Goal: Task Accomplishment & Management: Use online tool/utility

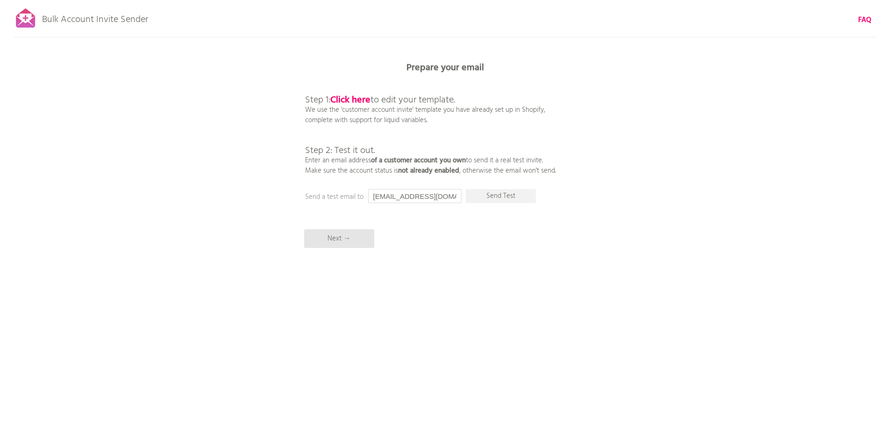
drag, startPoint x: 459, startPoint y: 198, endPoint x: 317, endPoint y: 174, distance: 144.5
click at [317, 0] on div "Prepare your email Step 1: Click here to edit your template. We use the 'custom…" at bounding box center [445, 0] width 890 height 0
type input "f"
type input "[EMAIL_ADDRESS][DOMAIN_NAME]"
click at [504, 196] on p "Send Test" at bounding box center [501, 196] width 70 height 14
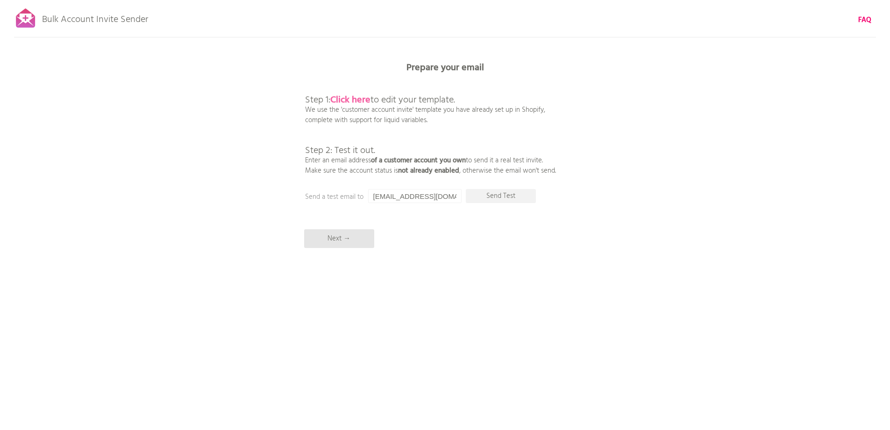
click at [356, 100] on b "Click here" at bounding box center [350, 100] width 40 height 15
drag, startPoint x: 444, startPoint y: 200, endPoint x: 287, endPoint y: 182, distance: 158.5
click at [287, 182] on div "Bulk Account Invite Sender ♥ Enable automatic invites → FAQ Synced all customer…" at bounding box center [445, 163] width 890 height 327
type input "[EMAIL_ADDRESS][DOMAIN_NAME]"
drag, startPoint x: 501, startPoint y: 193, endPoint x: 581, endPoint y: 193, distance: 80.4
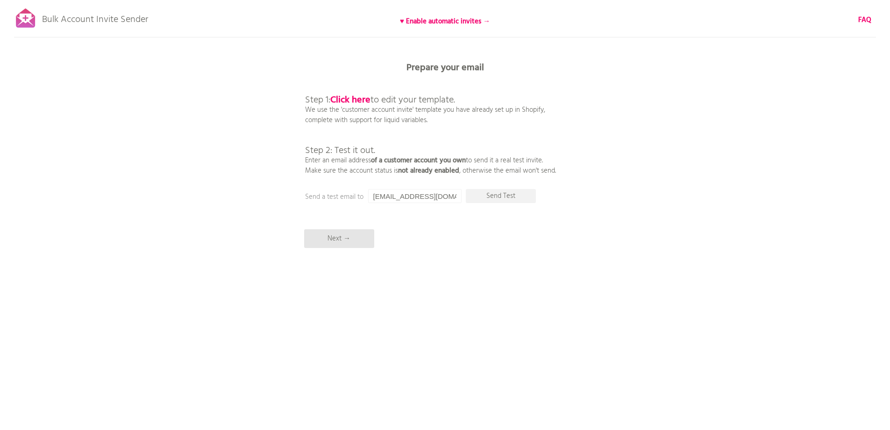
click at [501, 193] on p "Send Test" at bounding box center [501, 196] width 70 height 14
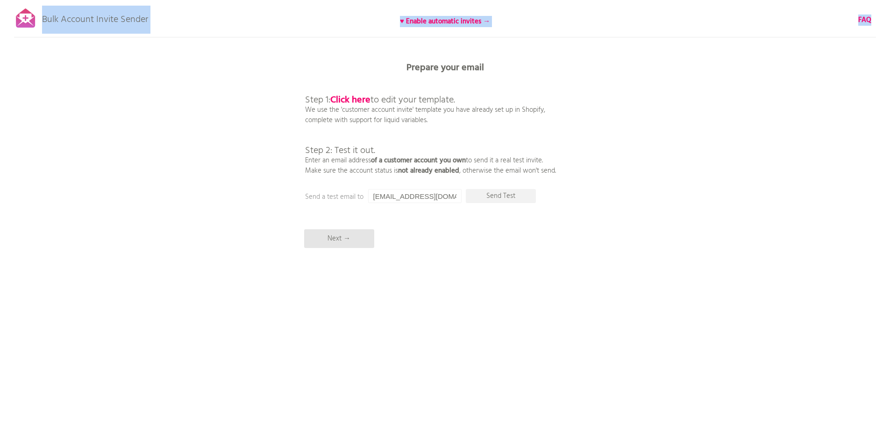
drag, startPoint x: 156, startPoint y: 21, endPoint x: 27, endPoint y: 21, distance: 128.5
click at [27, 21] on div "Bulk Account Invite Sender ♥ Enable automatic invites → FAQ Synced all customer…" at bounding box center [445, 163] width 890 height 327
copy div "Bulk Account Invite Sender ♥ Enable automatic invites → FAQ Synced all customer…"
